Goal: Task Accomplishment & Management: Manage account settings

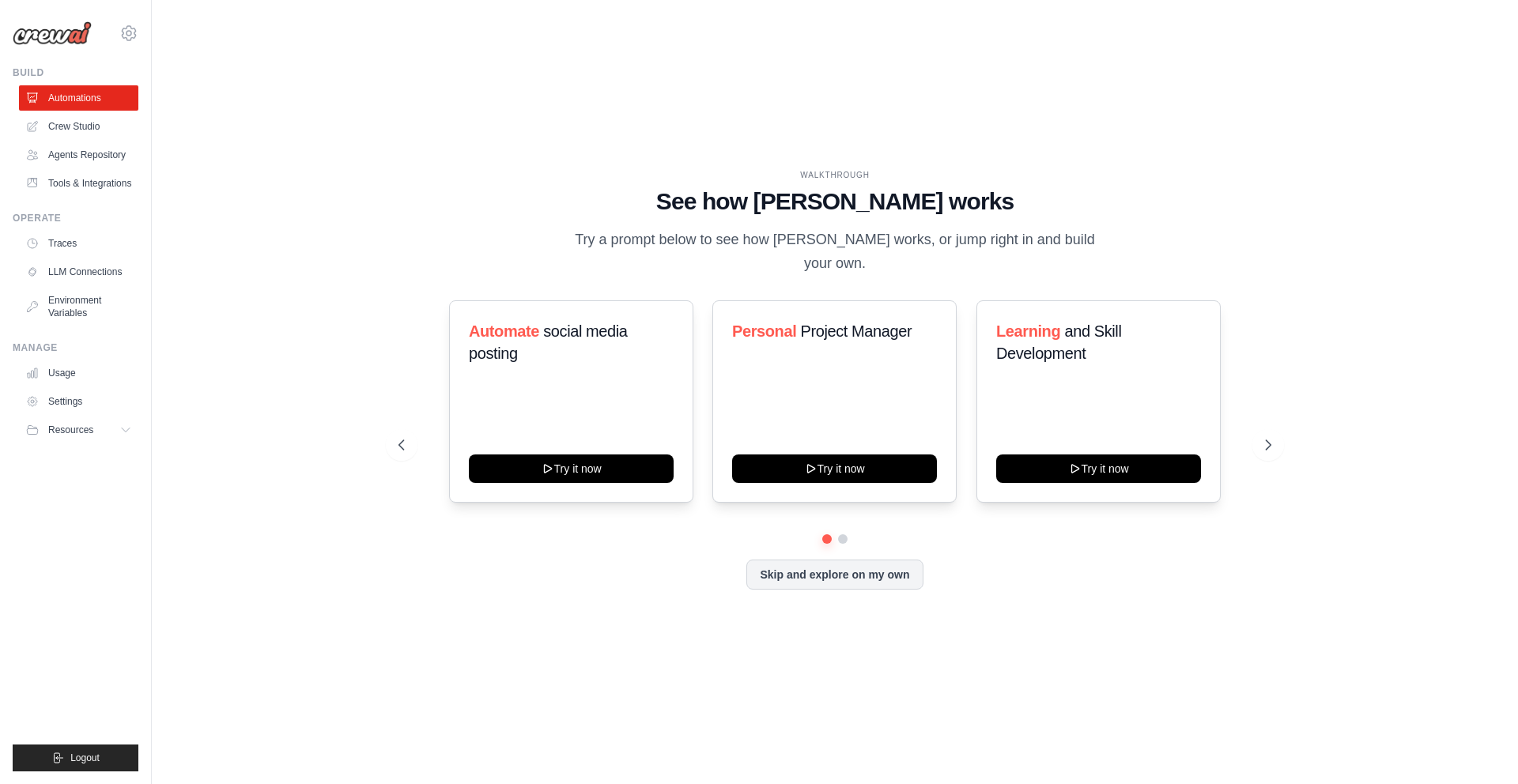
click at [707, 54] on div "WALKTHROUGH See how CrewAI works Try a prompt below to see how CrewAI works, or…" at bounding box center [835, 392] width 1316 height 752
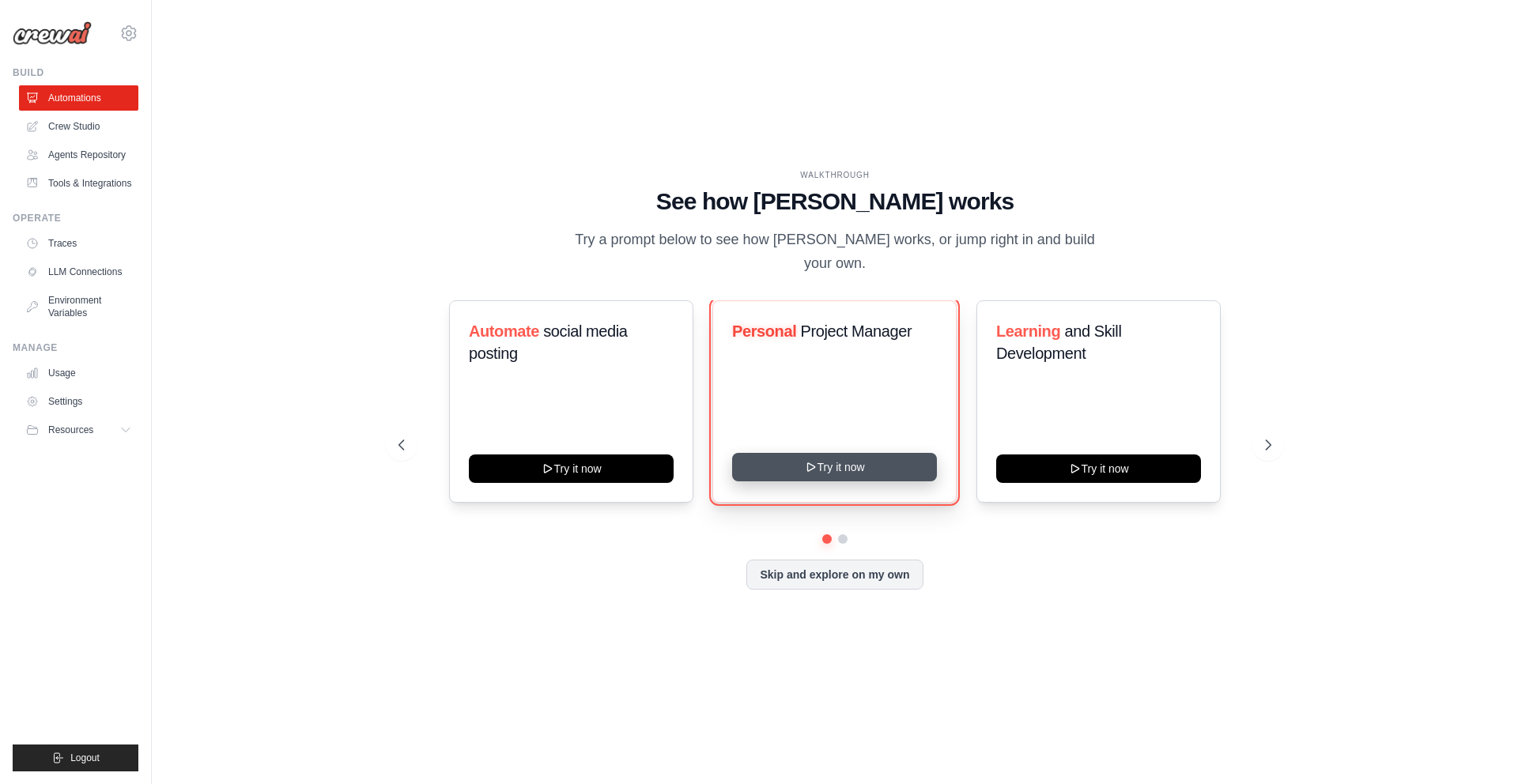
click at [791, 462] on button "Try it now" at bounding box center [835, 467] width 205 height 29
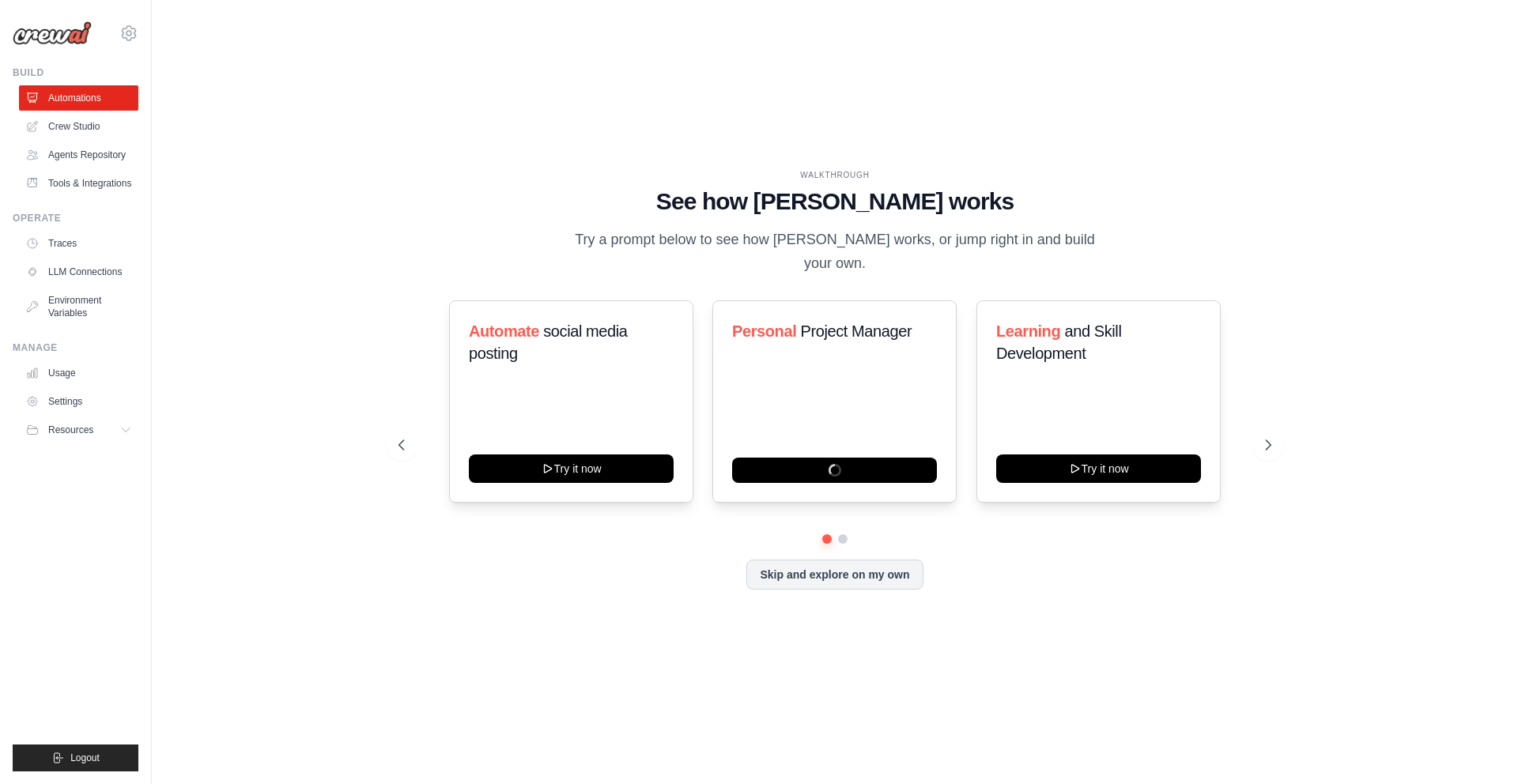
click at [461, 97] on div "WALKTHROUGH See how CrewAI works Try a prompt below to see how CrewAI works, or…" at bounding box center [835, 392] width 1316 height 752
click at [99, 131] on link "Crew Studio" at bounding box center [80, 126] width 119 height 25
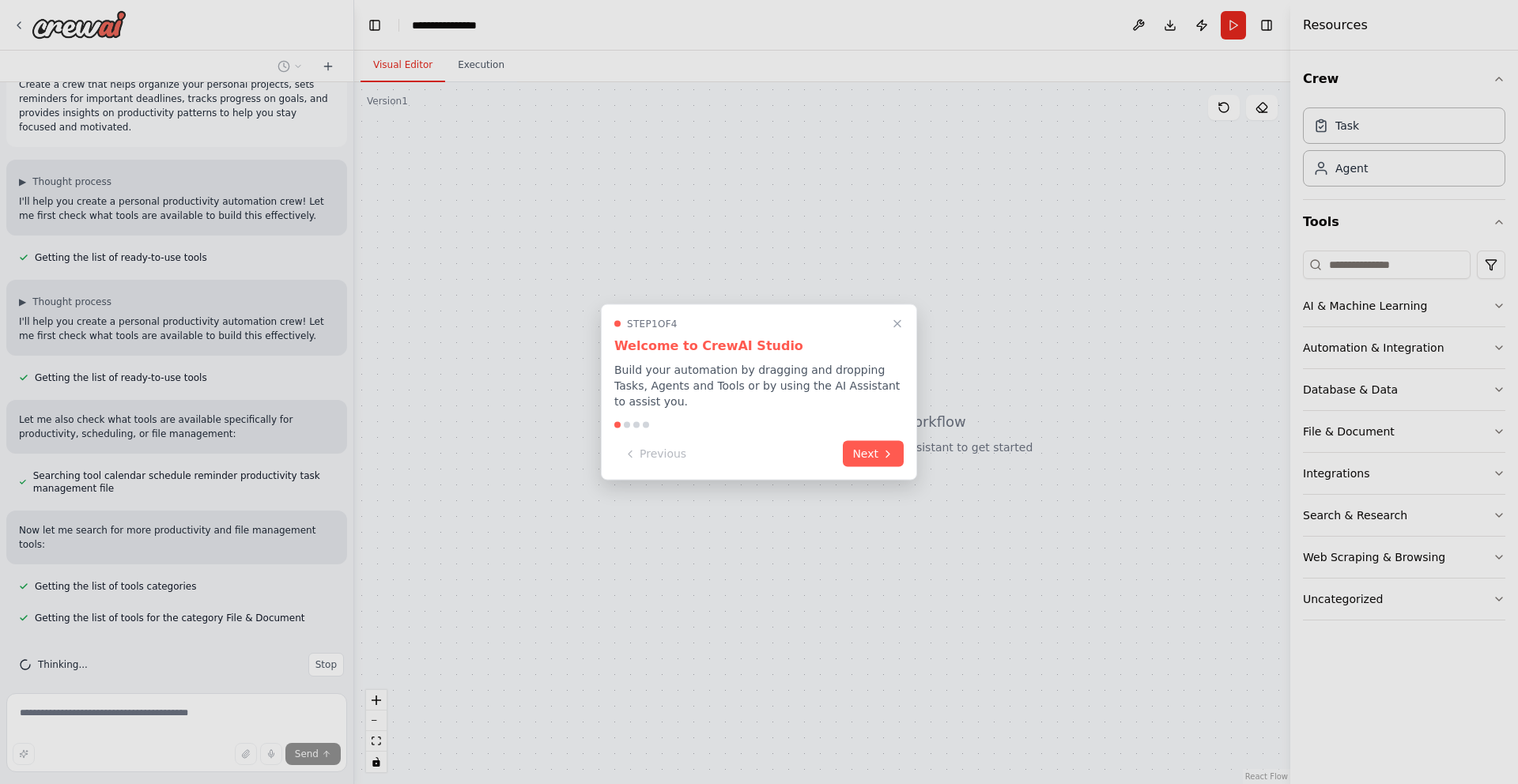
scroll to position [114, 0]
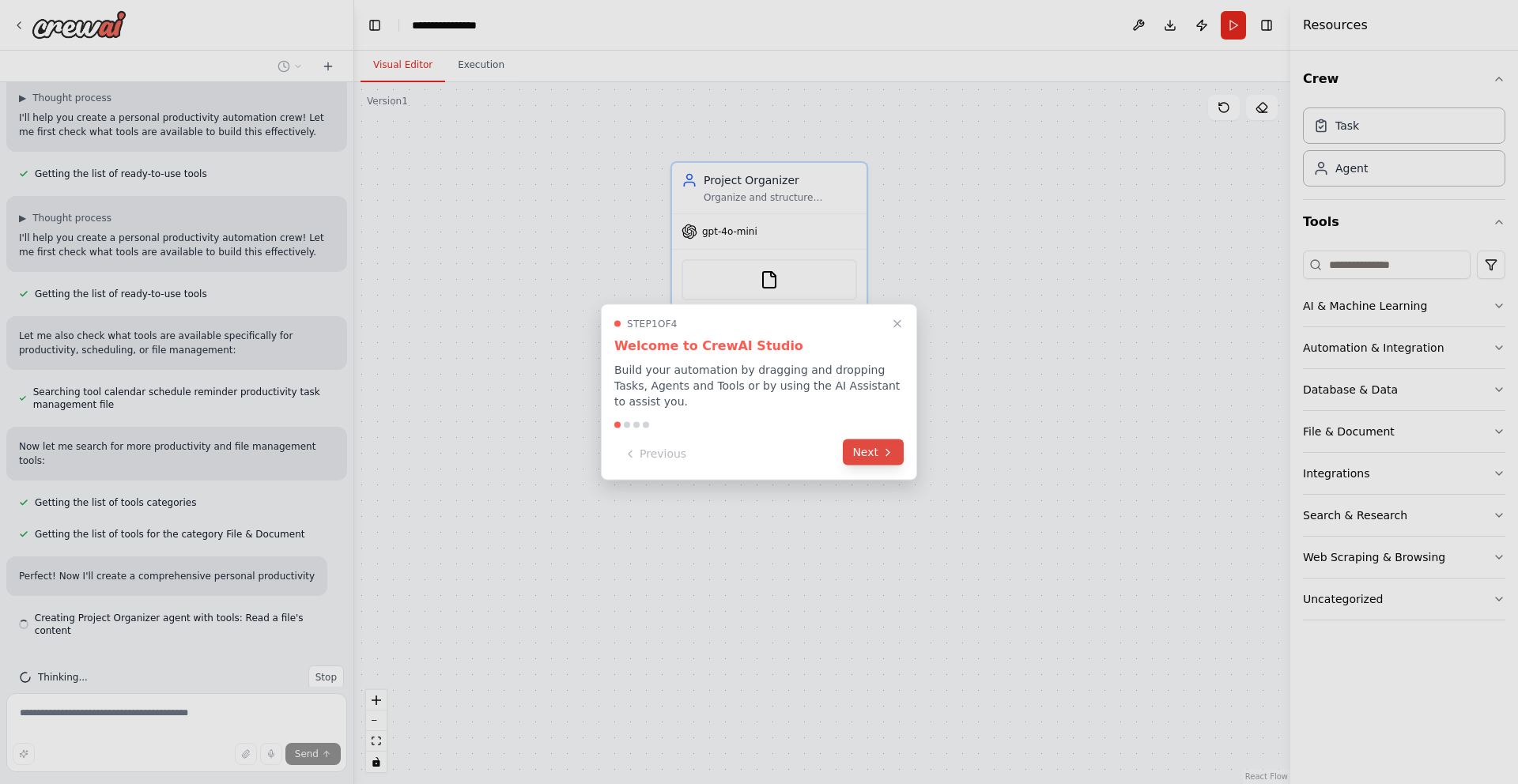
click at [872, 444] on button "Next" at bounding box center [873, 452] width 61 height 26
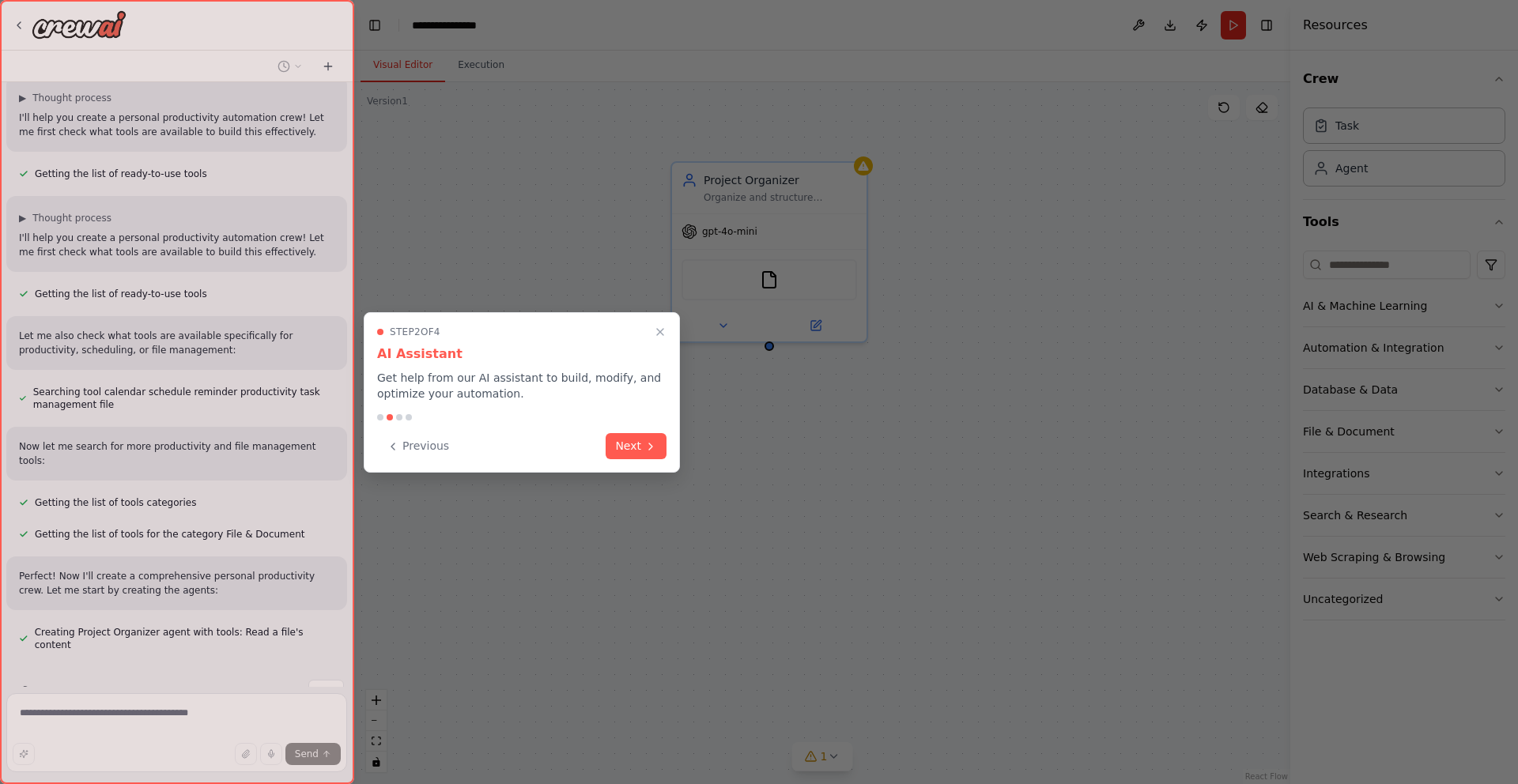
scroll to position [128, 0]
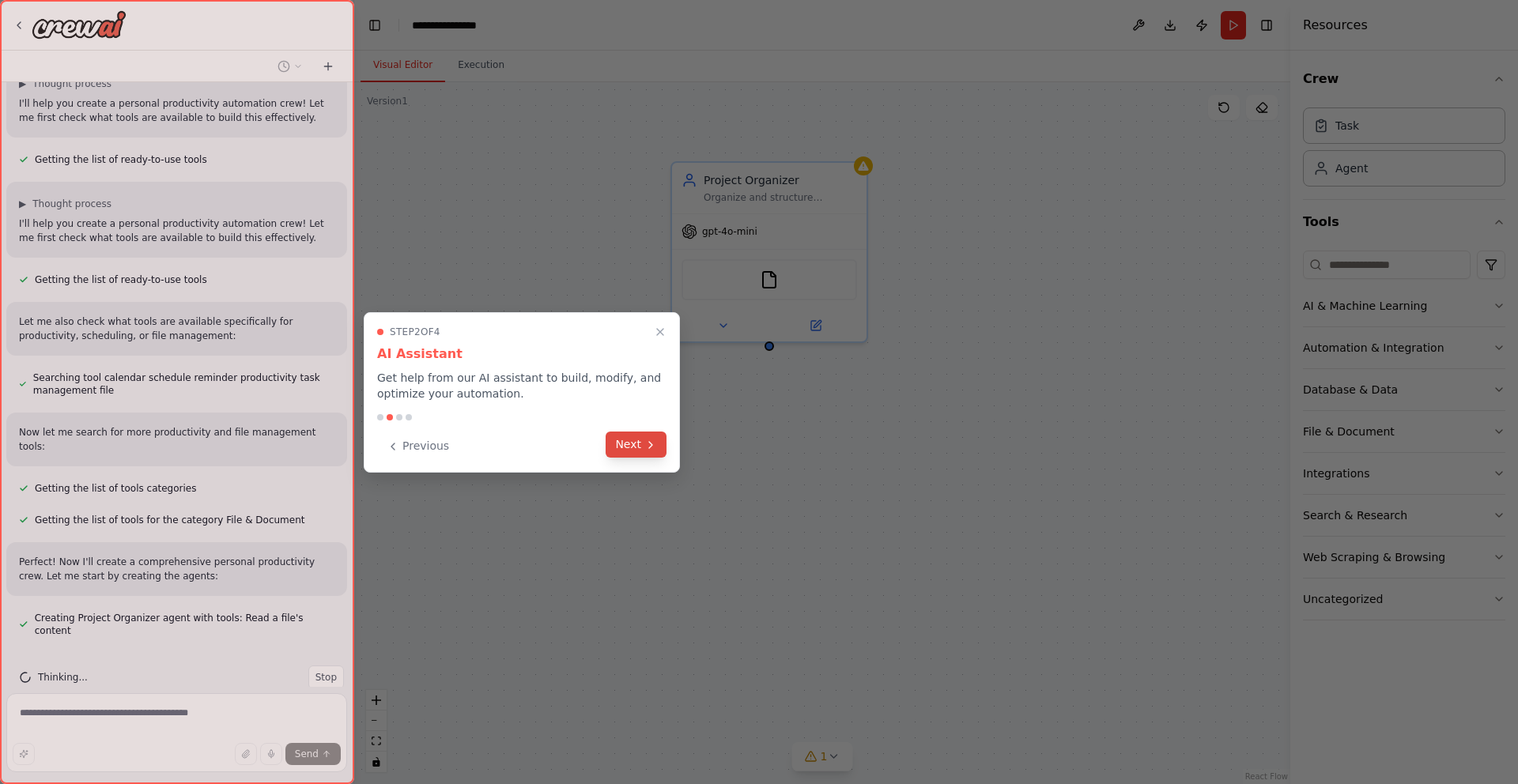
click at [646, 444] on icon at bounding box center [651, 445] width 13 height 13
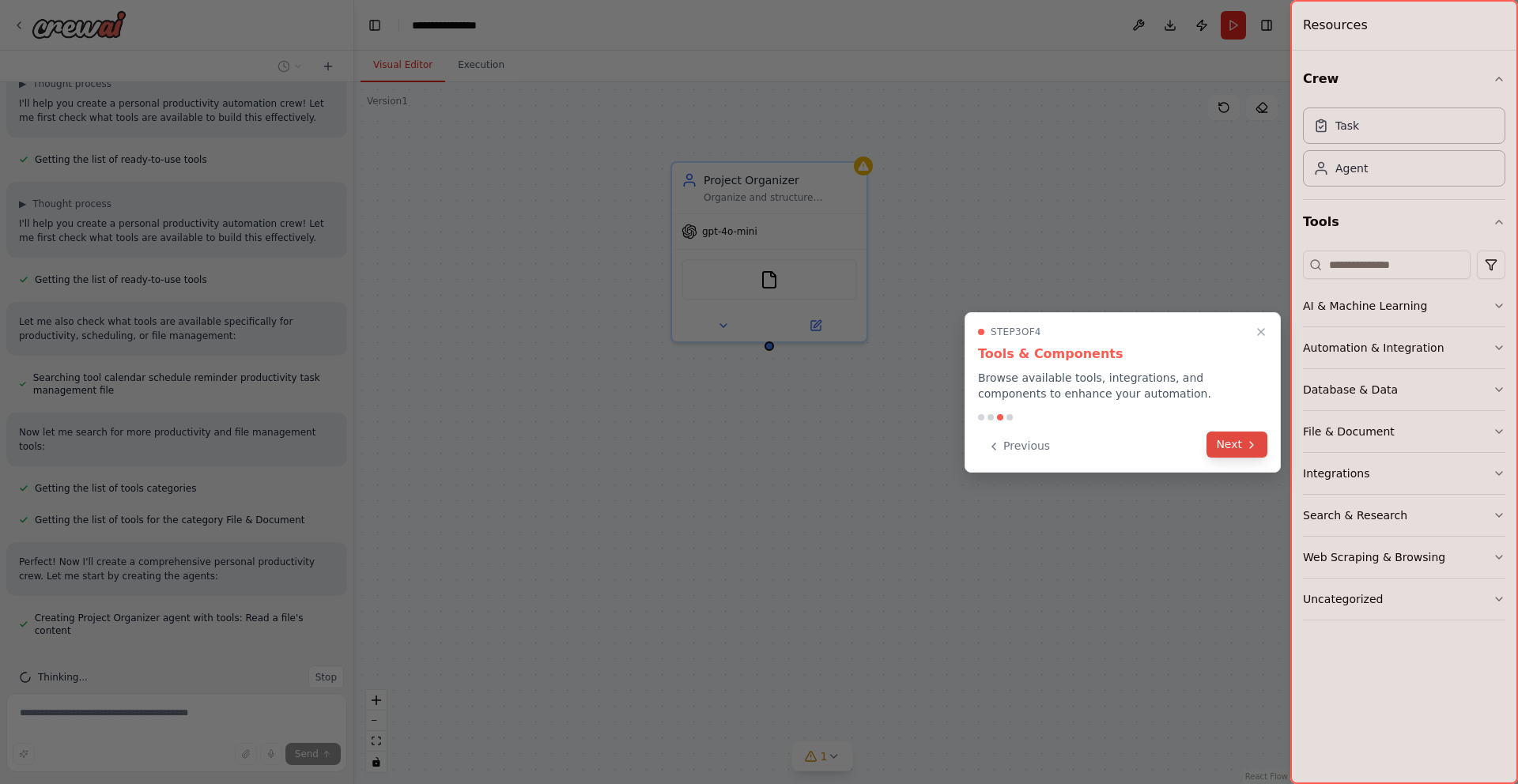
click at [1229, 443] on button "Next" at bounding box center [1236, 445] width 61 height 26
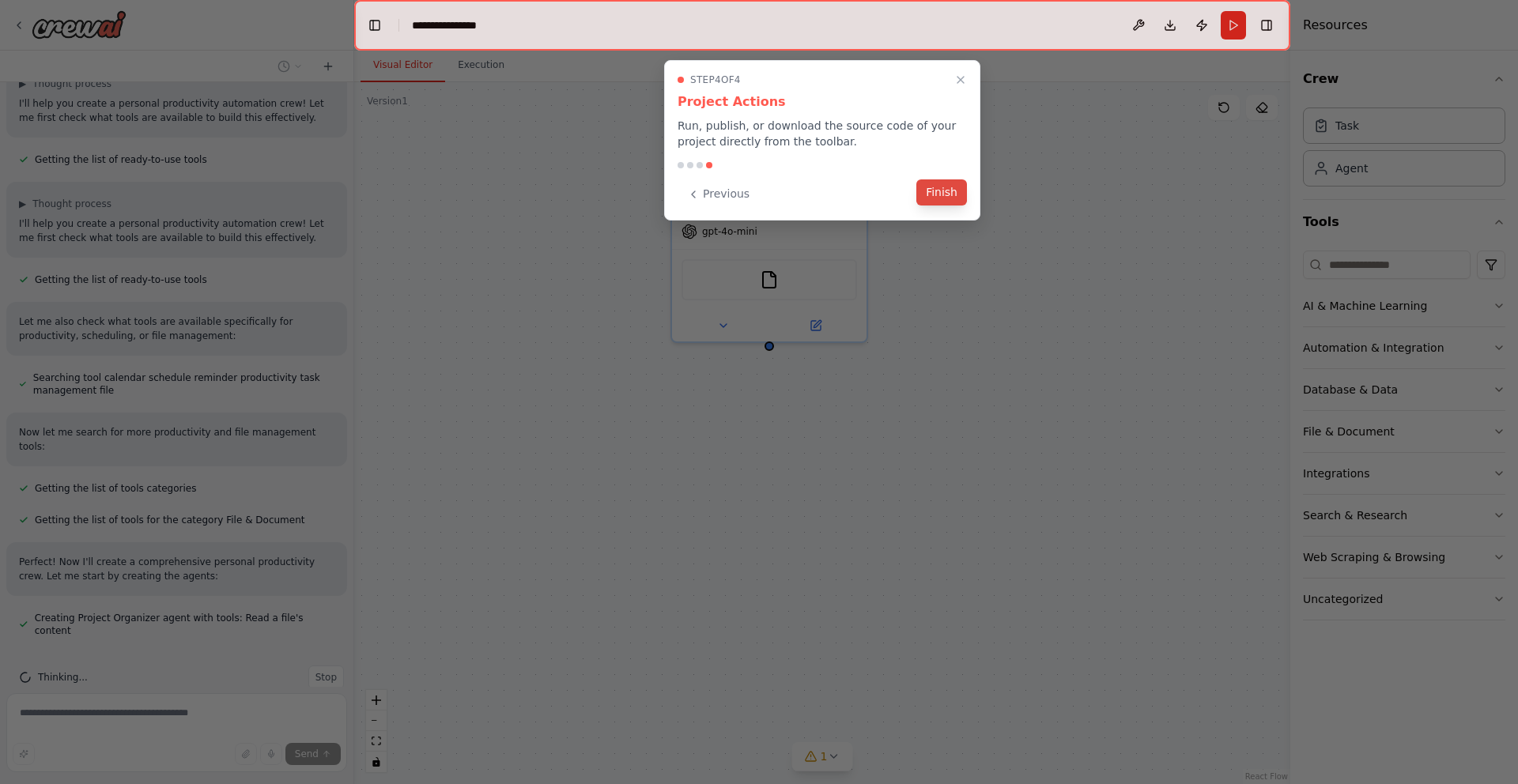
click at [954, 189] on button "Finish" at bounding box center [941, 192] width 50 height 26
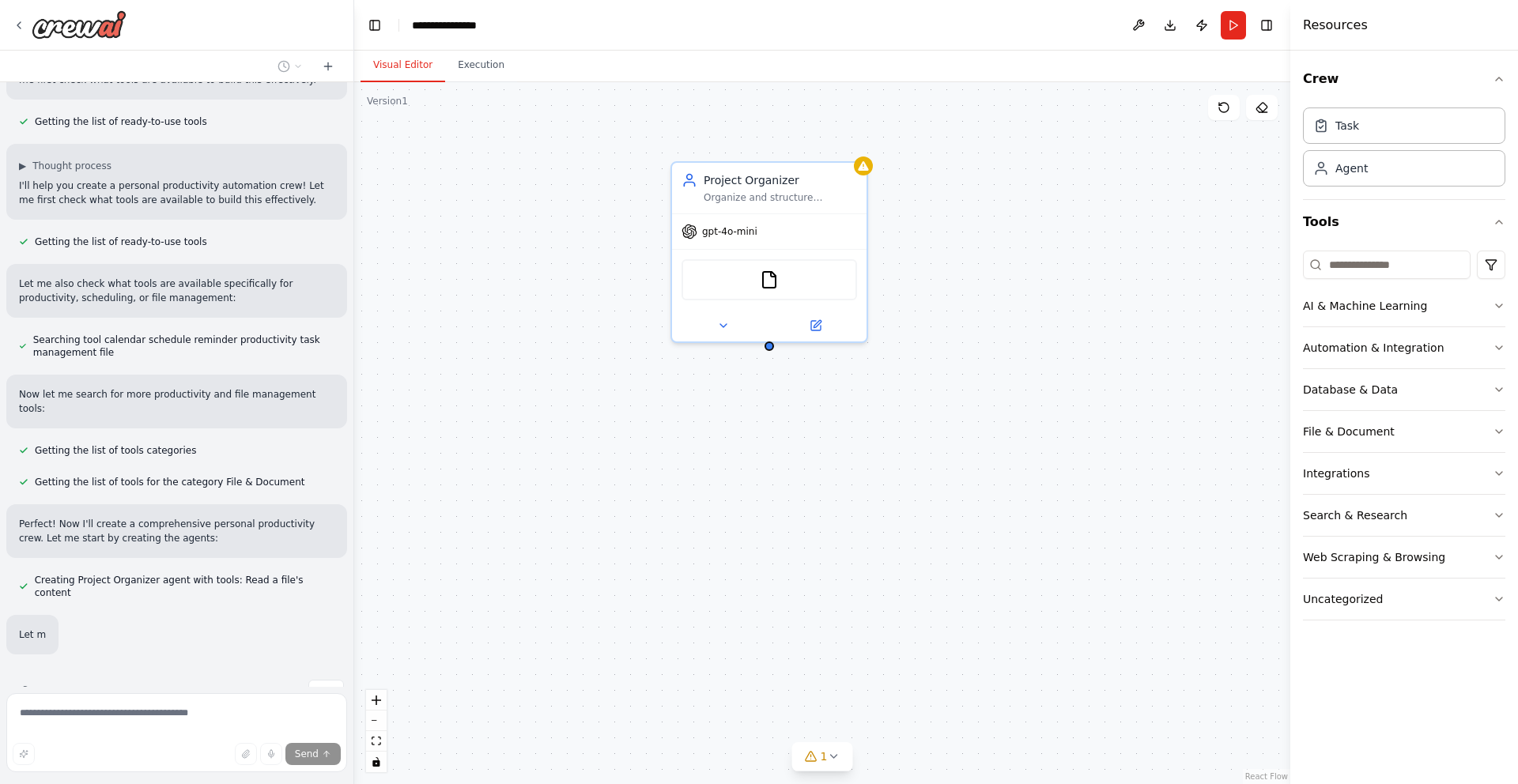
click at [995, 172] on div "Project Organizer Organize and structure personal projects by analyzing project…" at bounding box center [822, 433] width 936 height 702
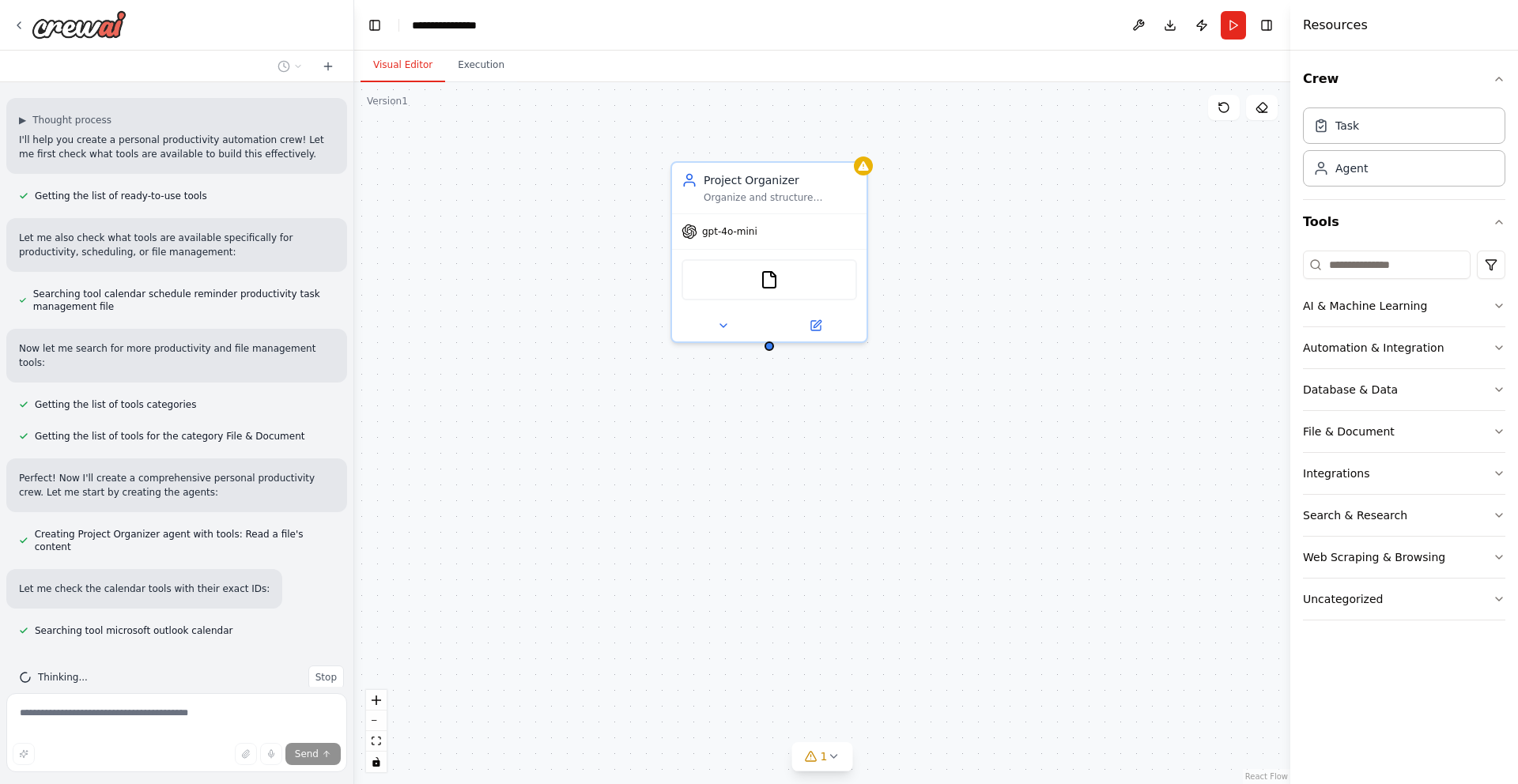
click at [656, 488] on div "Project Organizer Organize and structure personal projects by analyzing project…" at bounding box center [822, 433] width 936 height 702
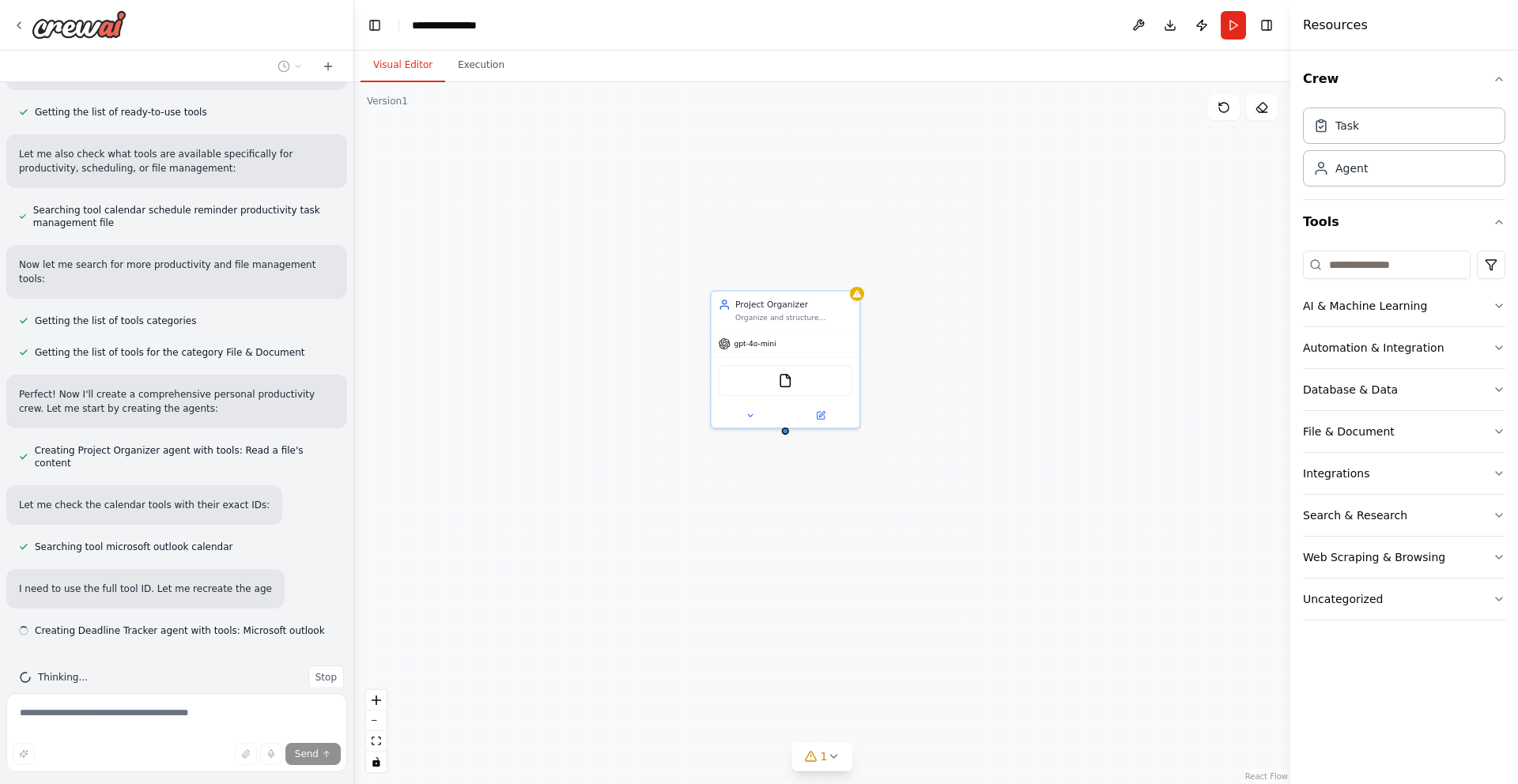
drag, startPoint x: 850, startPoint y: 291, endPoint x: 941, endPoint y: 332, distance: 99.8
click at [941, 332] on div "Project Organizer Organize and structure personal projects by analyzing project…" at bounding box center [822, 433] width 936 height 702
click at [925, 239] on div "Project Organizer Organize and structure personal projects by analyzing project…" at bounding box center [822, 433] width 936 height 702
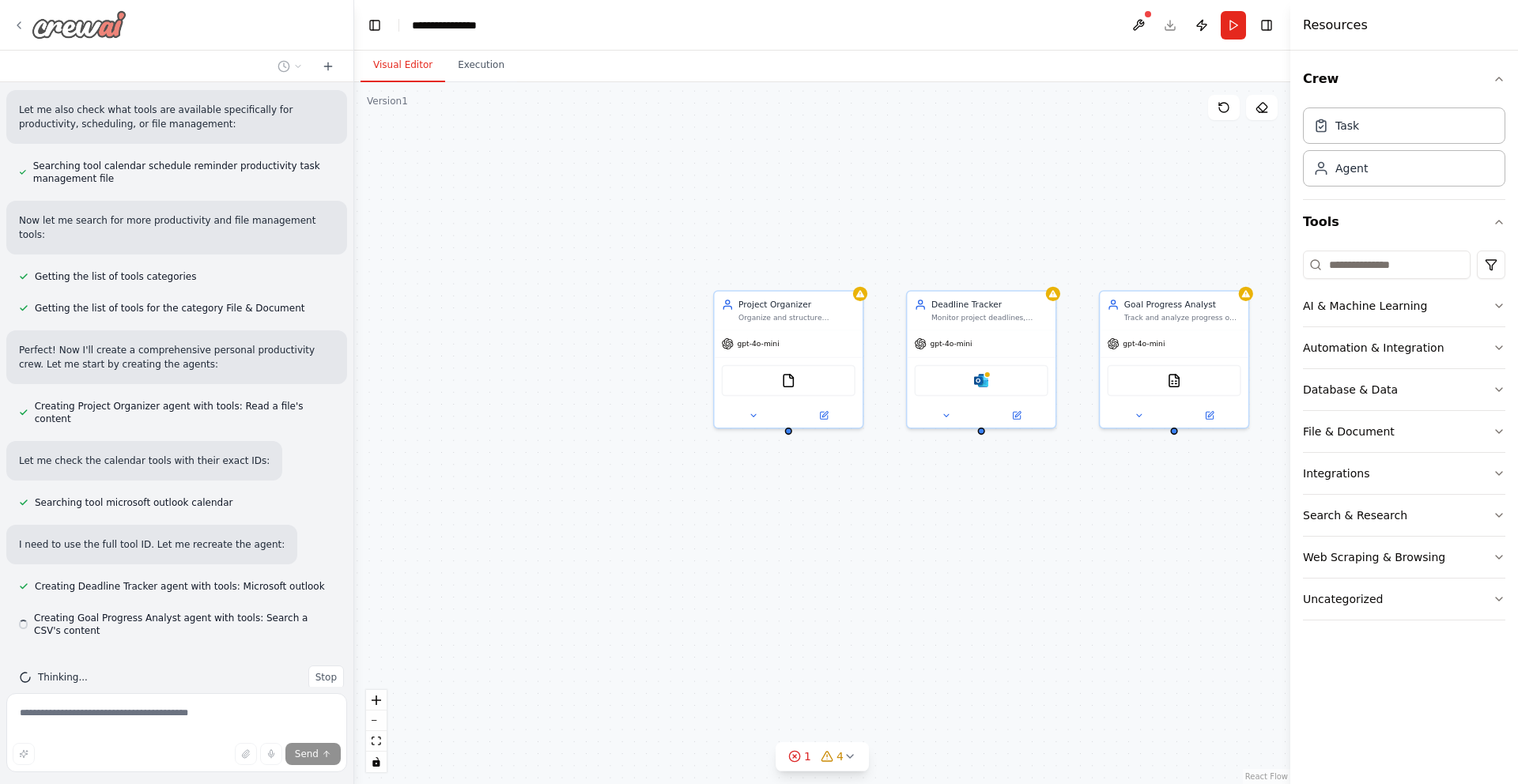
click at [20, 23] on icon at bounding box center [20, 25] width 13 height 13
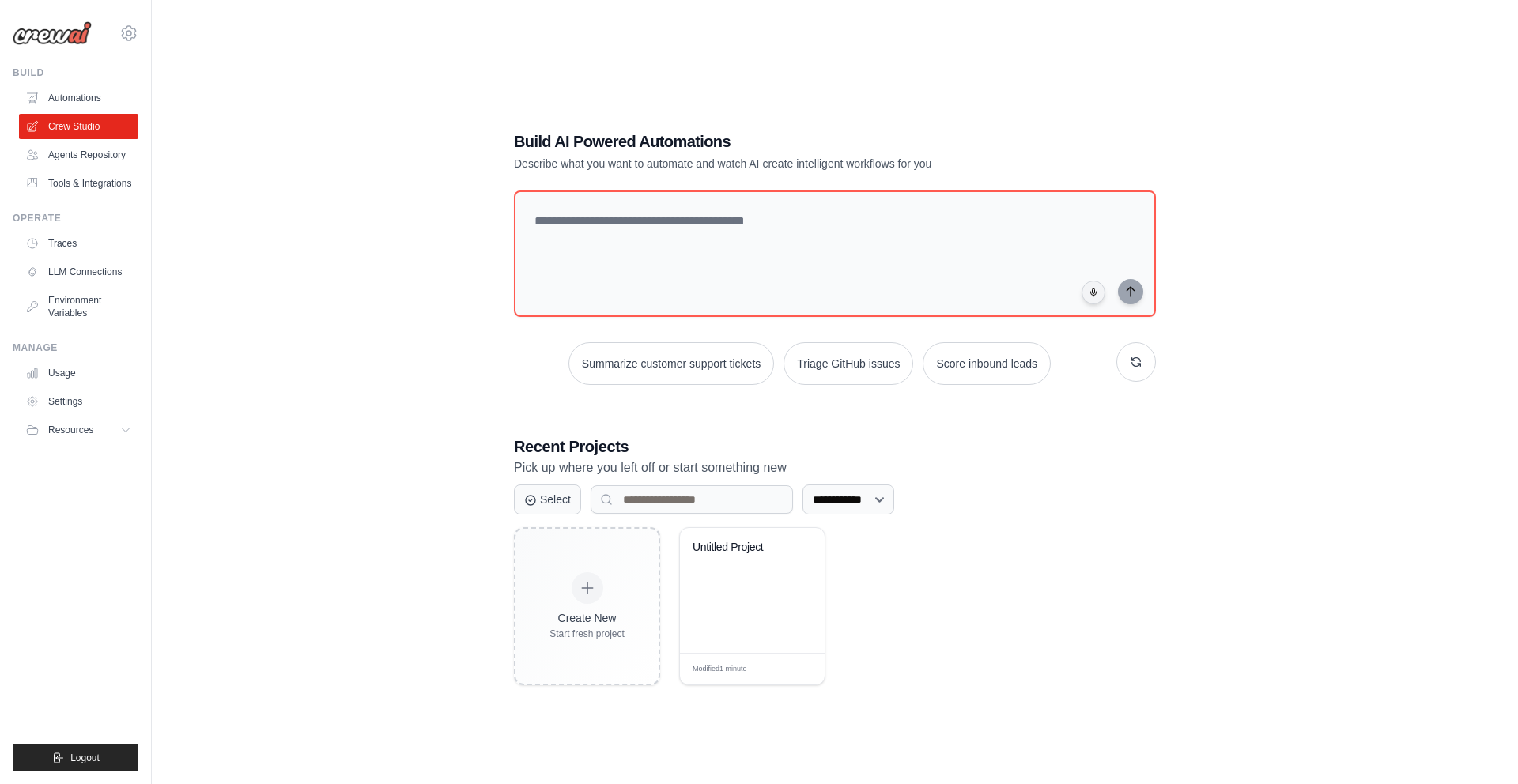
click at [104, 169] on ul "Automations Crew Studio Agents Repository Tools & Integrations" at bounding box center [78, 141] width 119 height 111
click at [104, 158] on link "Agents Repository" at bounding box center [80, 155] width 119 height 25
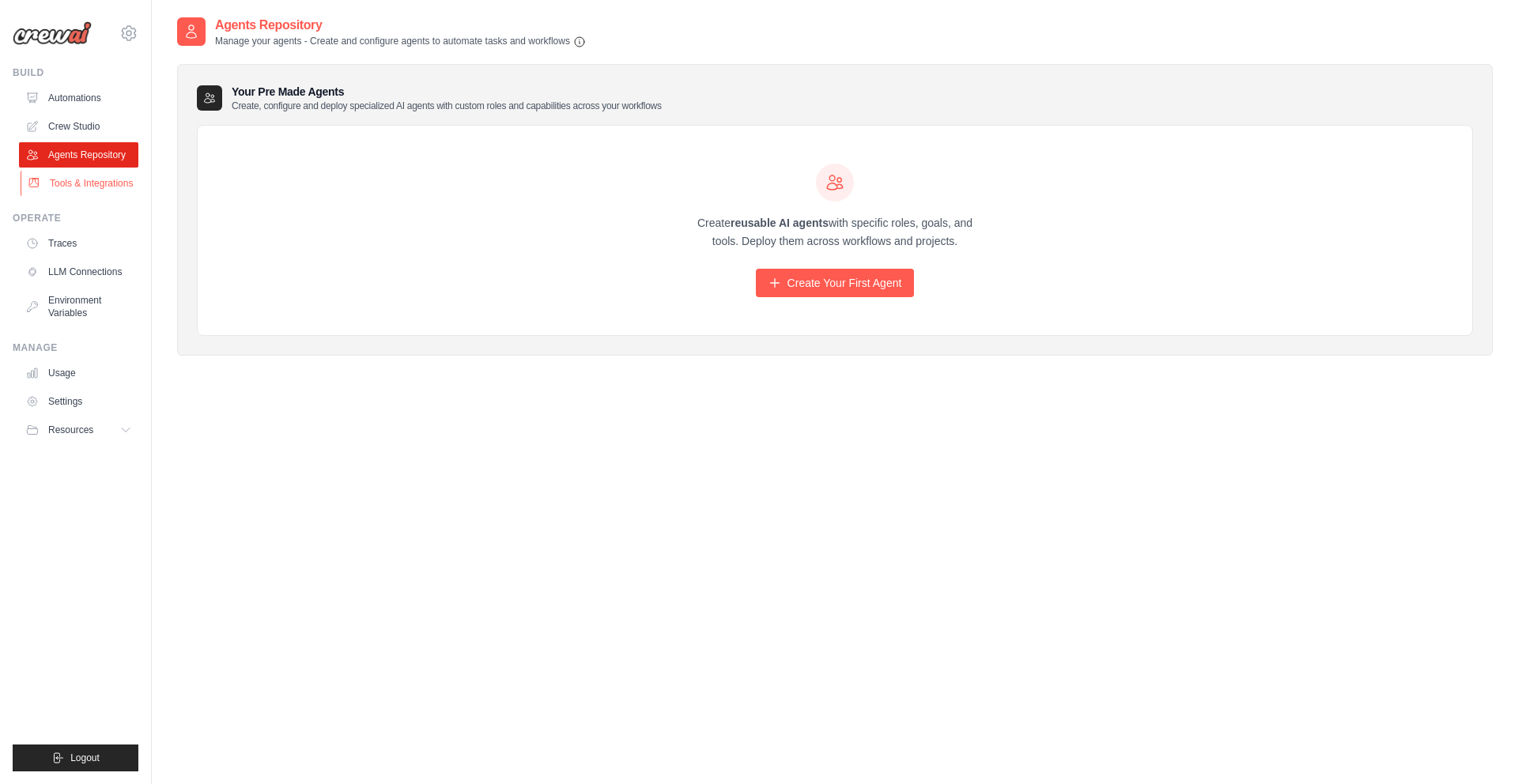
click at [103, 186] on link "Tools & Integrations" at bounding box center [80, 183] width 119 height 25
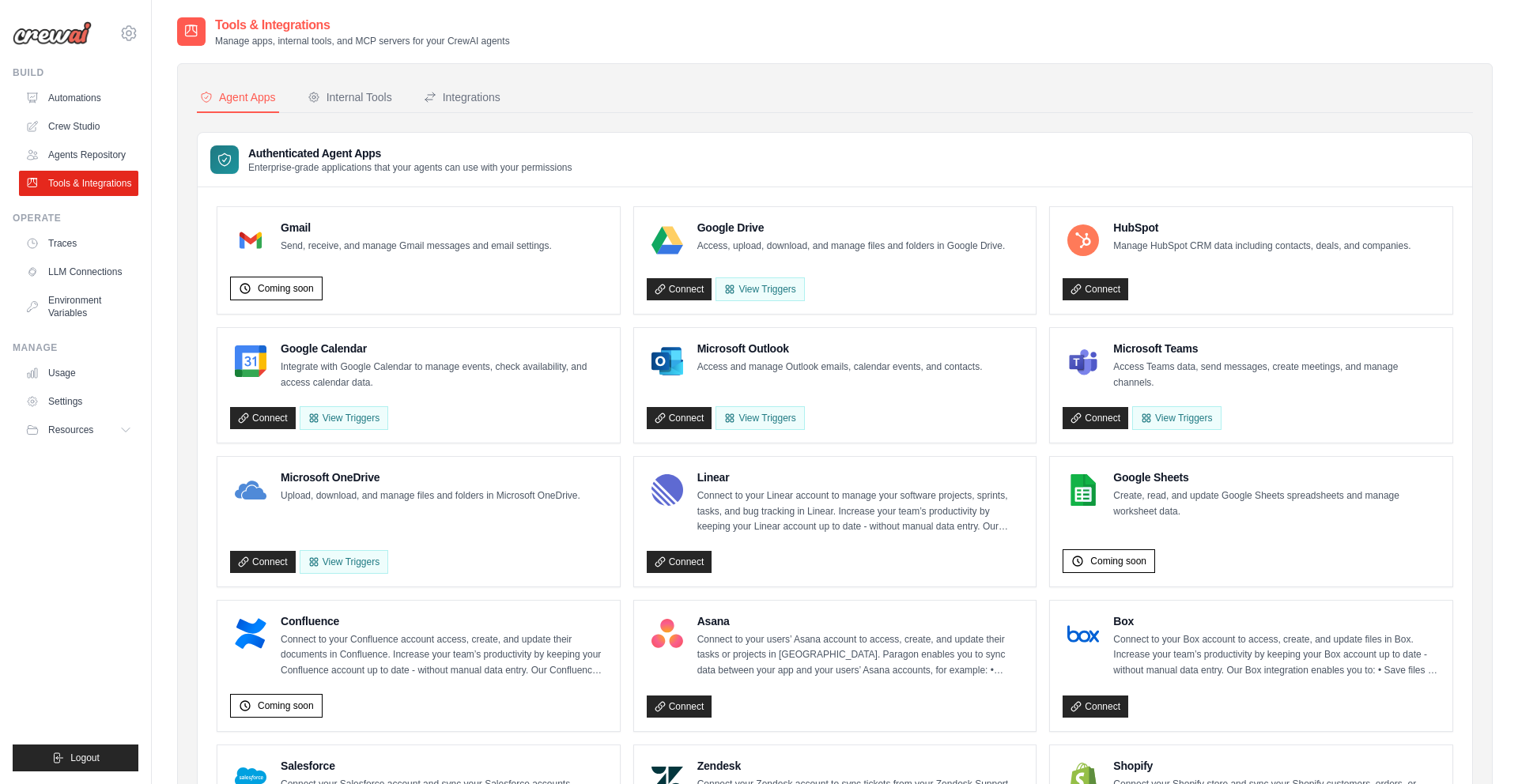
click at [72, 46] on div "[EMAIL_ADDRESS][DOMAIN_NAME] Settings" at bounding box center [76, 25] width 126 height 50
click at [96, 386] on link "Usage" at bounding box center [80, 373] width 119 height 25
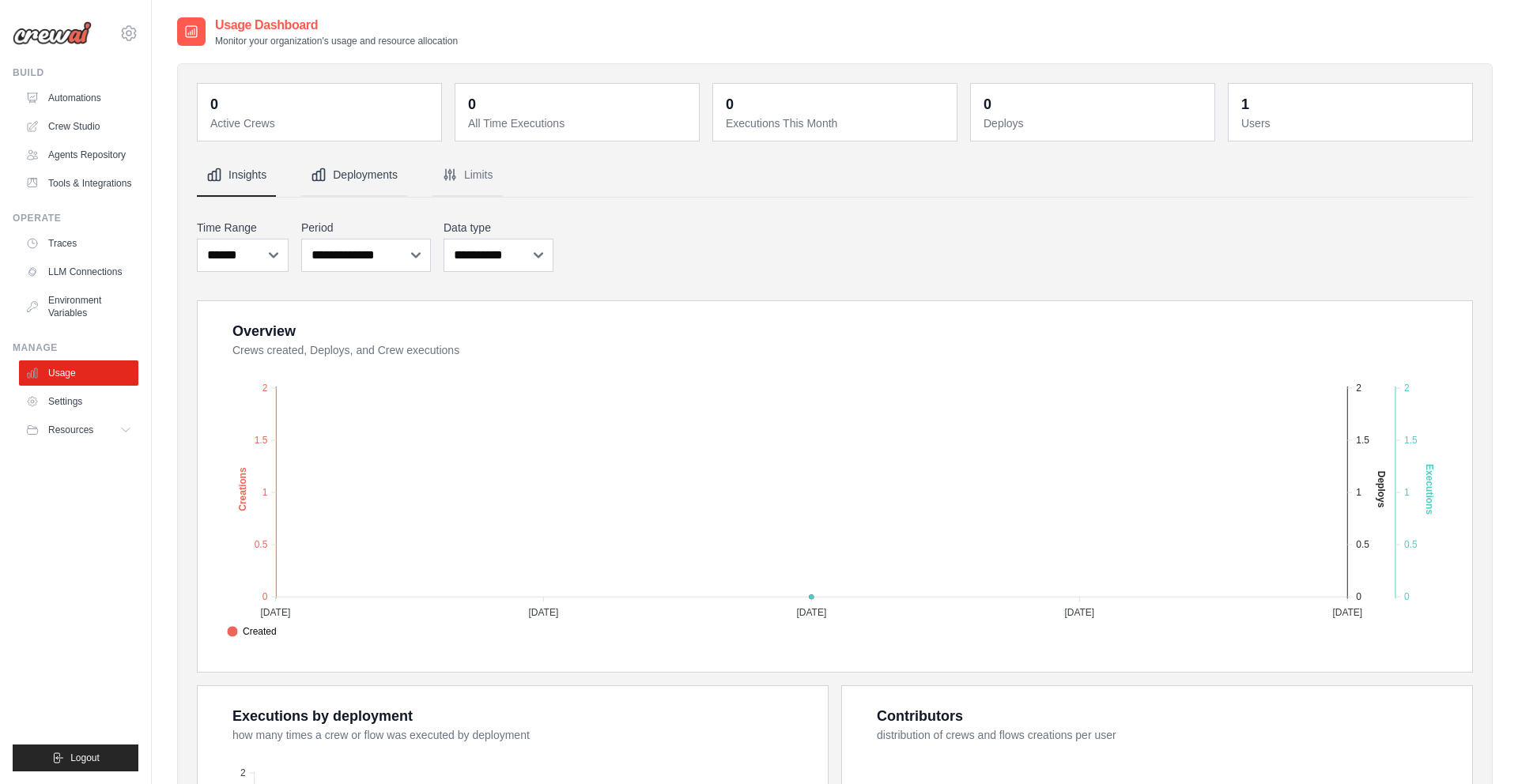
click at [356, 162] on button "Deployments" at bounding box center [354, 175] width 106 height 43
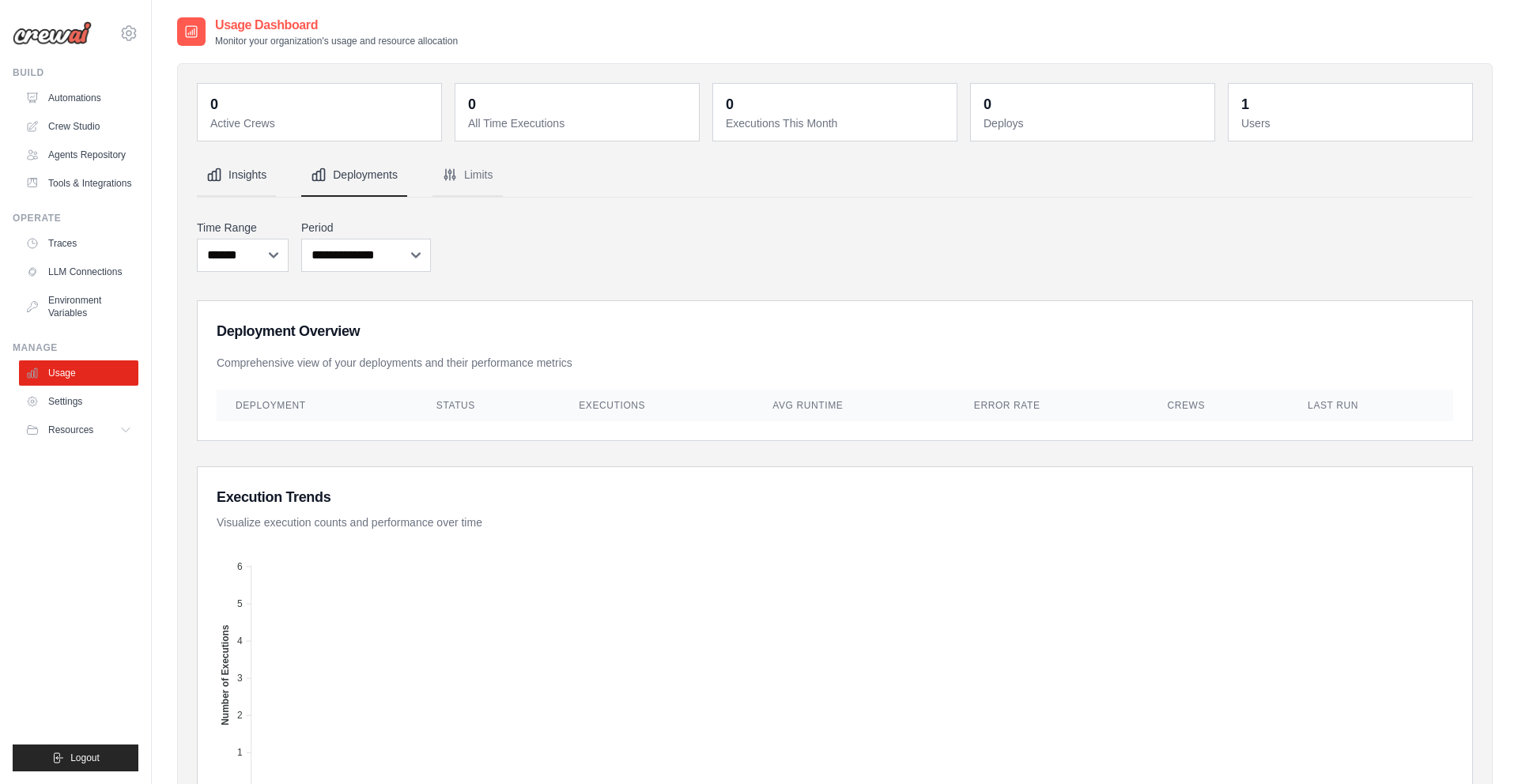
click at [261, 179] on button "Insights" at bounding box center [236, 175] width 79 height 43
